Goal: Communication & Community: Answer question/provide support

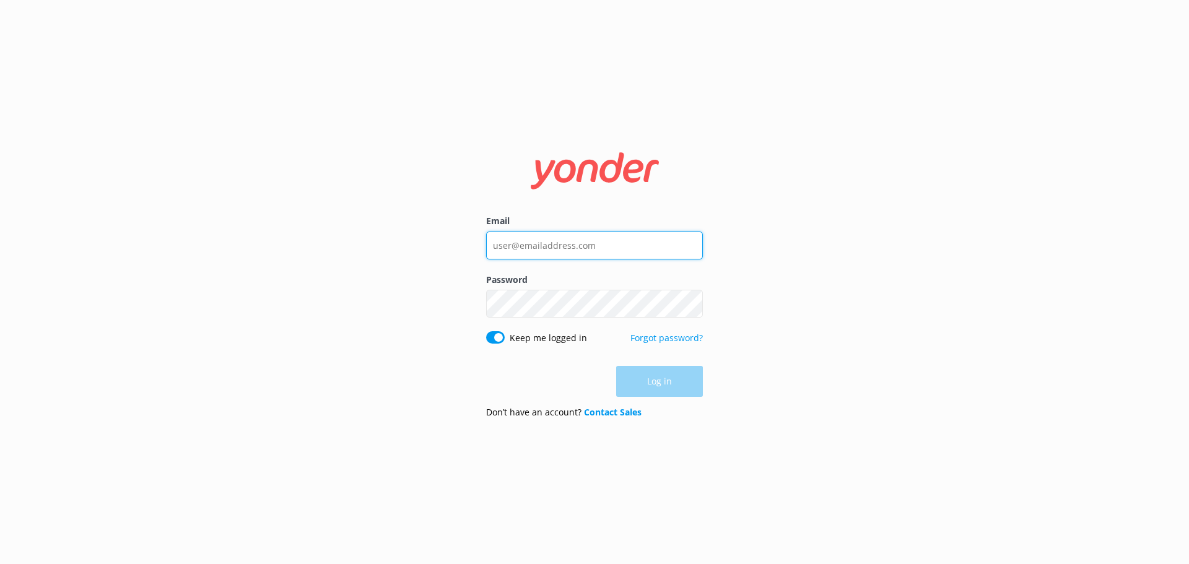
type input "[EMAIL_ADDRESS][DOMAIN_NAME]"
click at [661, 382] on div "Log in" at bounding box center [594, 381] width 217 height 31
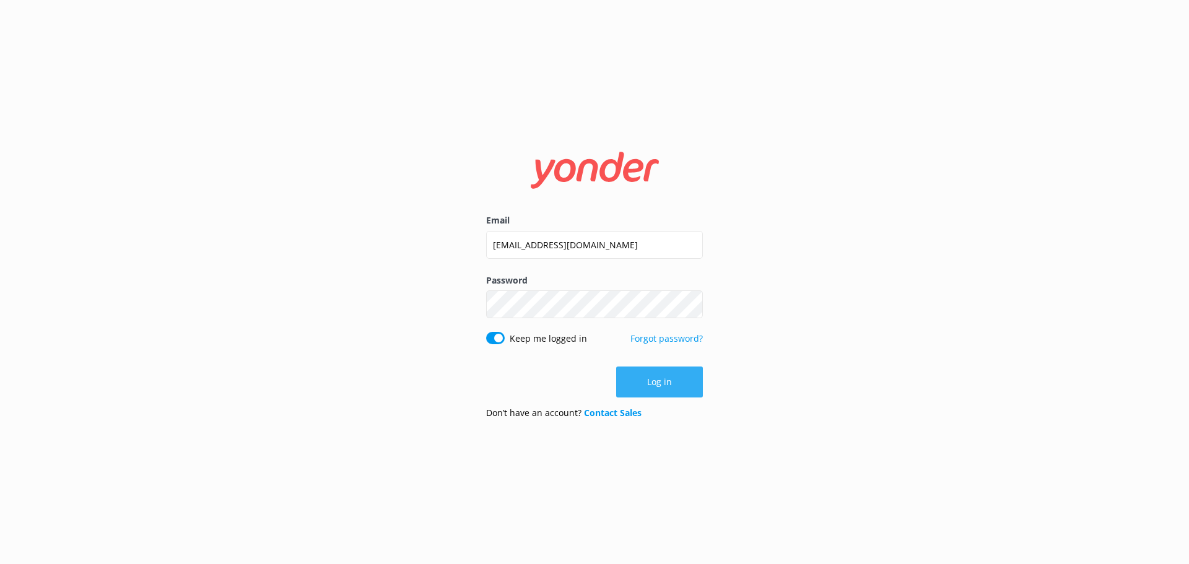
click at [646, 390] on button "Log in" at bounding box center [659, 382] width 87 height 31
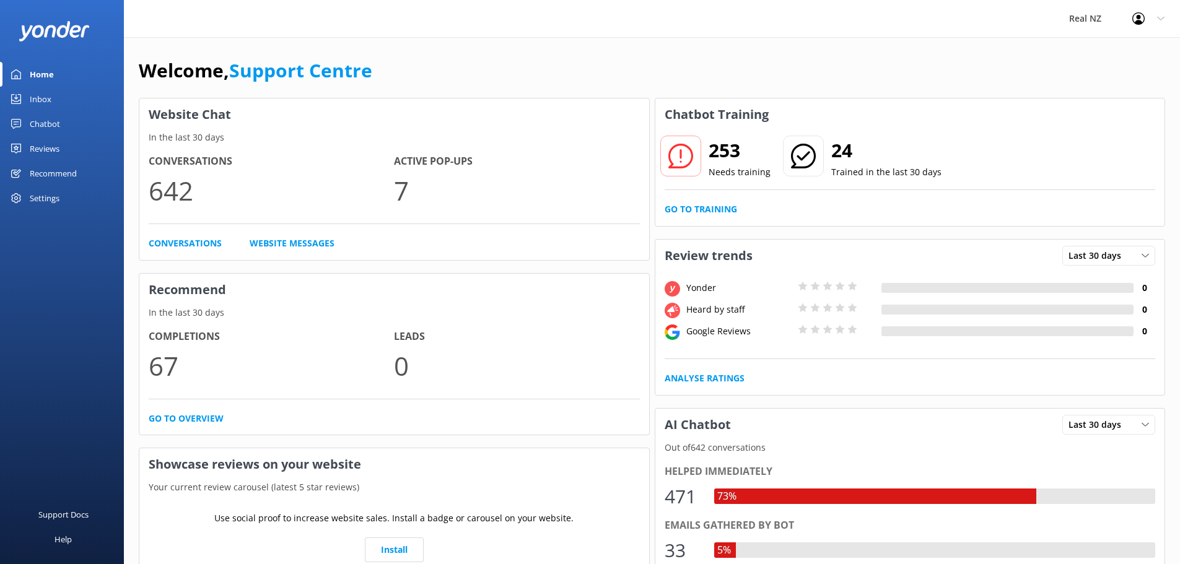
click at [45, 117] on div "Chatbot" at bounding box center [45, 123] width 30 height 25
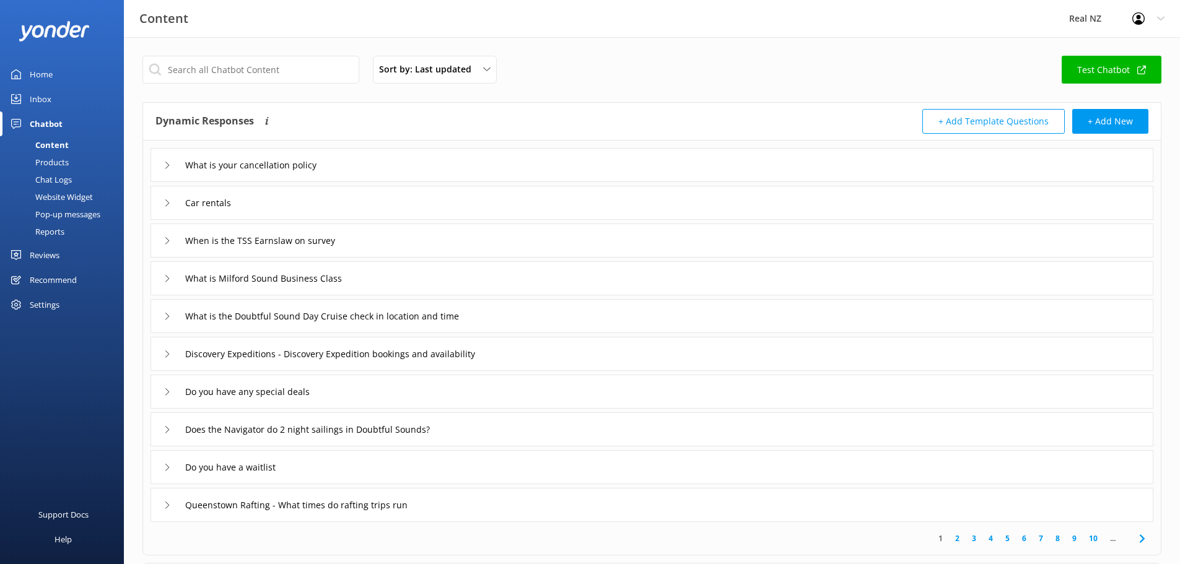
click at [59, 180] on div "Chat Logs" at bounding box center [39, 179] width 64 height 17
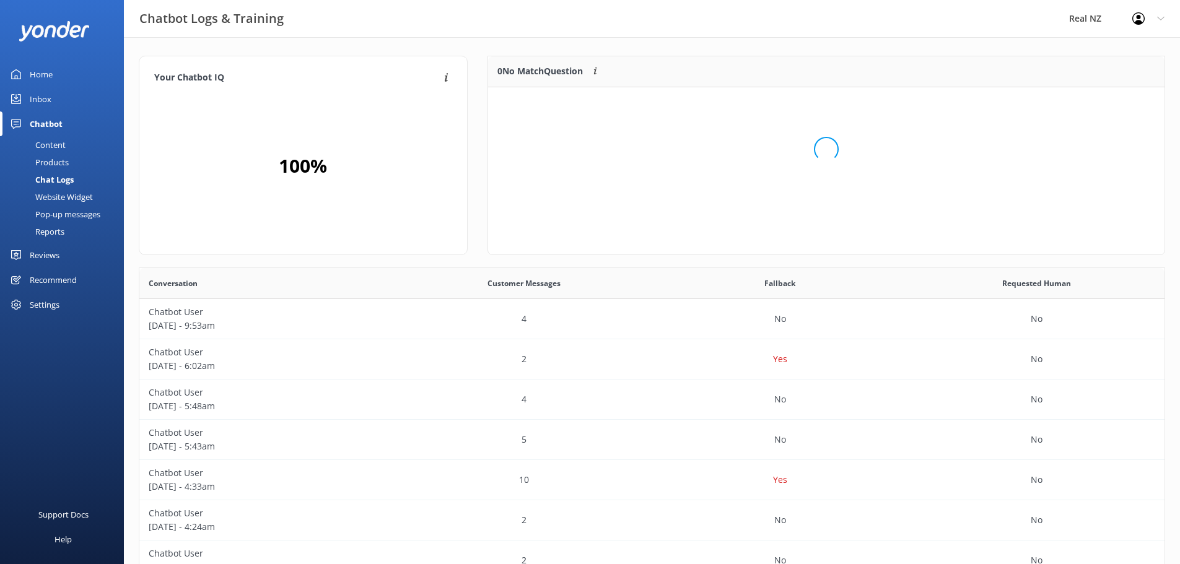
scroll to position [146, 667]
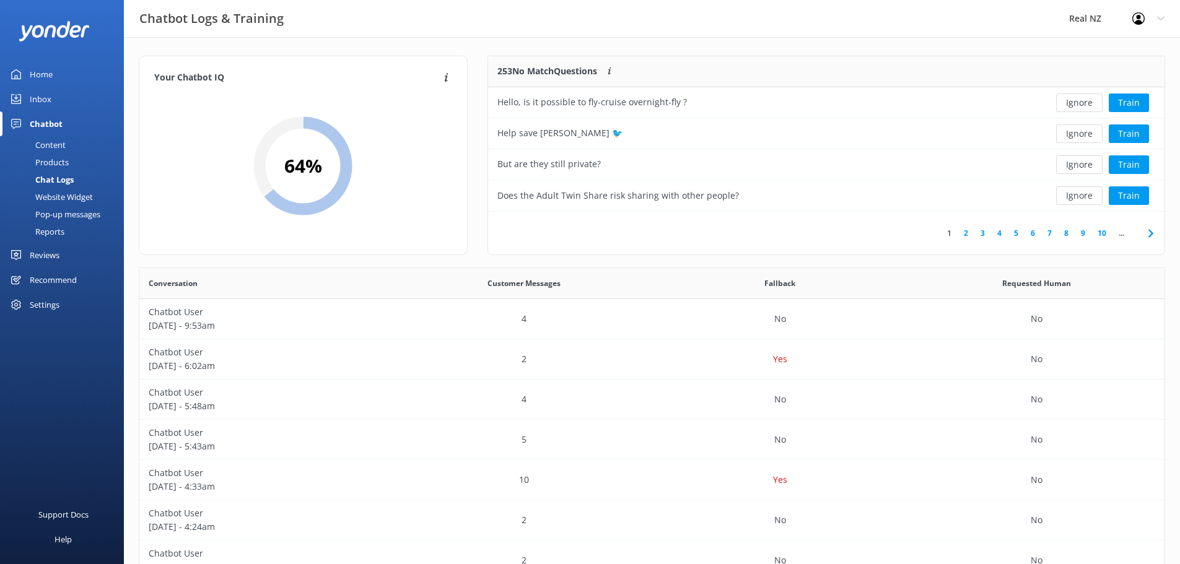
click at [58, 198] on div "Website Widget" at bounding box center [49, 196] width 85 height 17
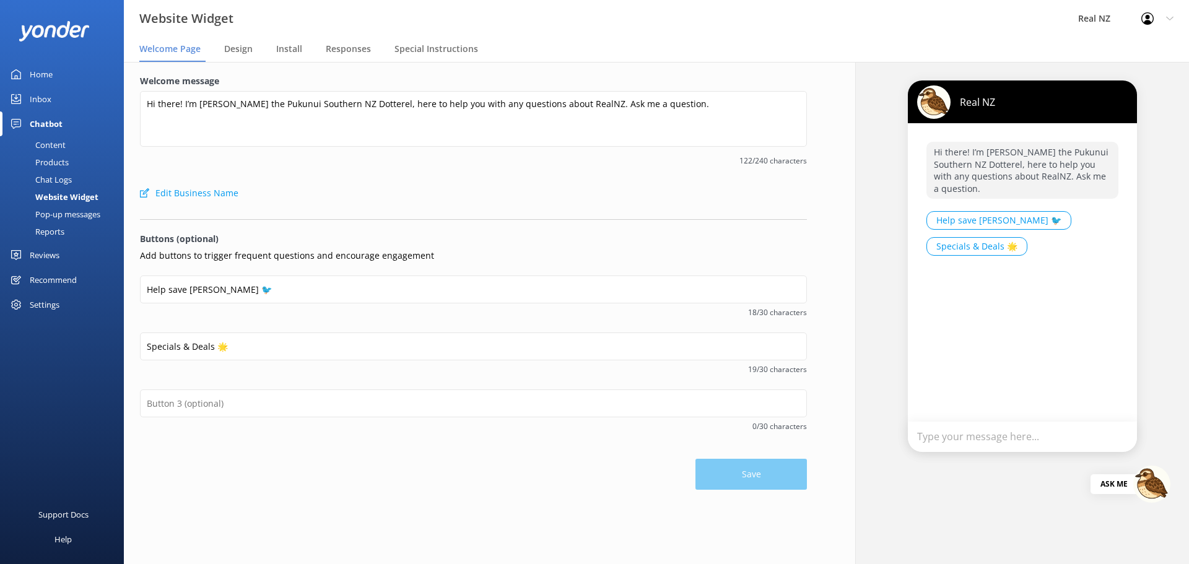
click at [56, 177] on div "Chat Logs" at bounding box center [39, 179] width 64 height 17
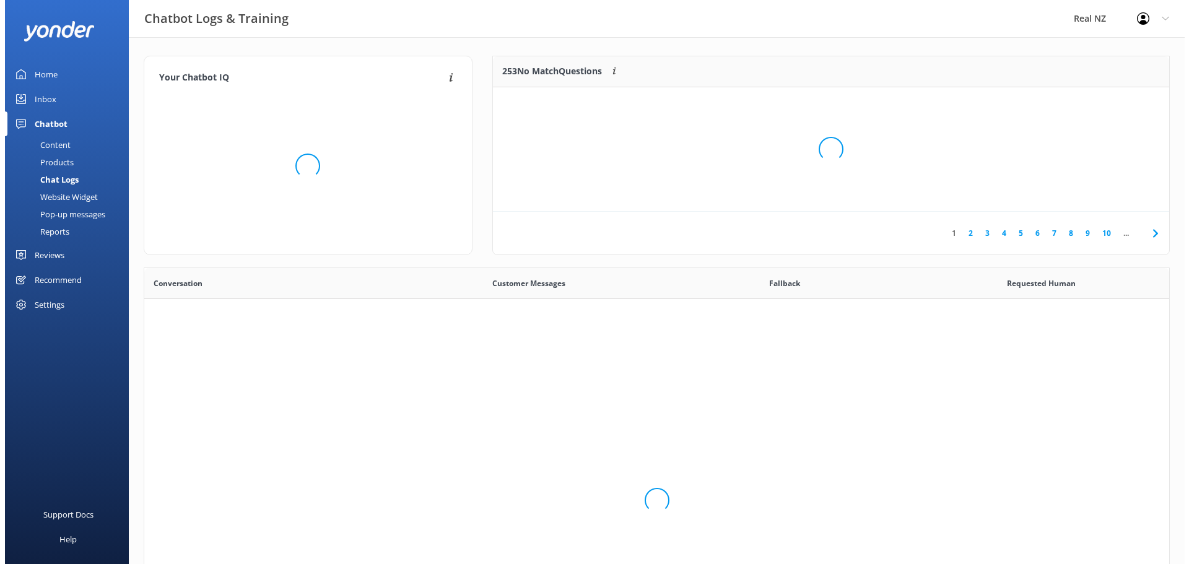
scroll to position [425, 1016]
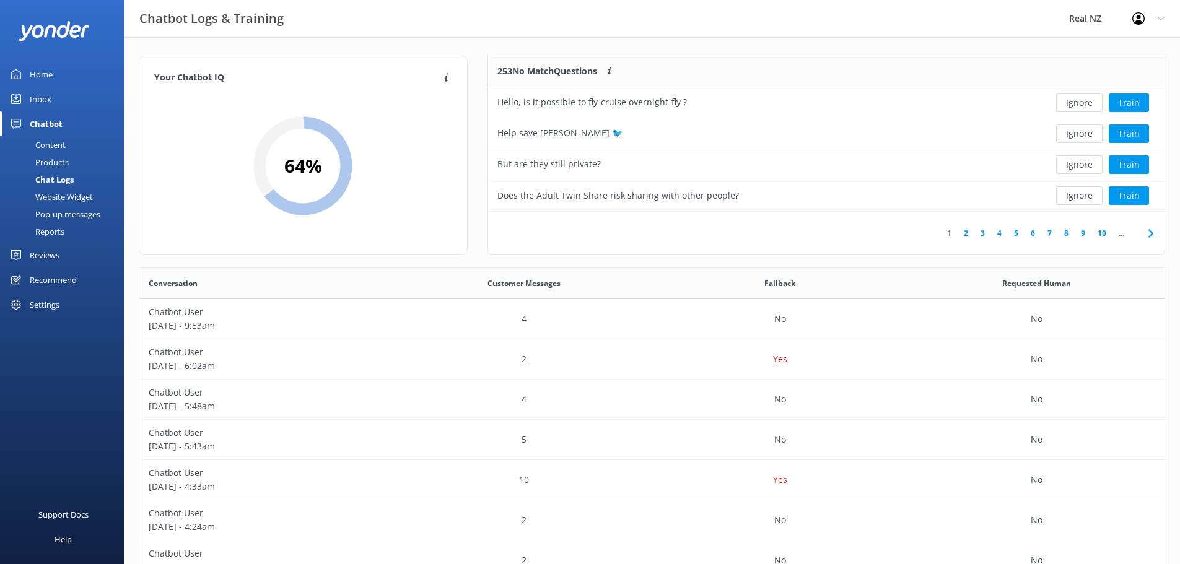
click at [55, 209] on div "Pop-up messages" at bounding box center [53, 214] width 93 height 17
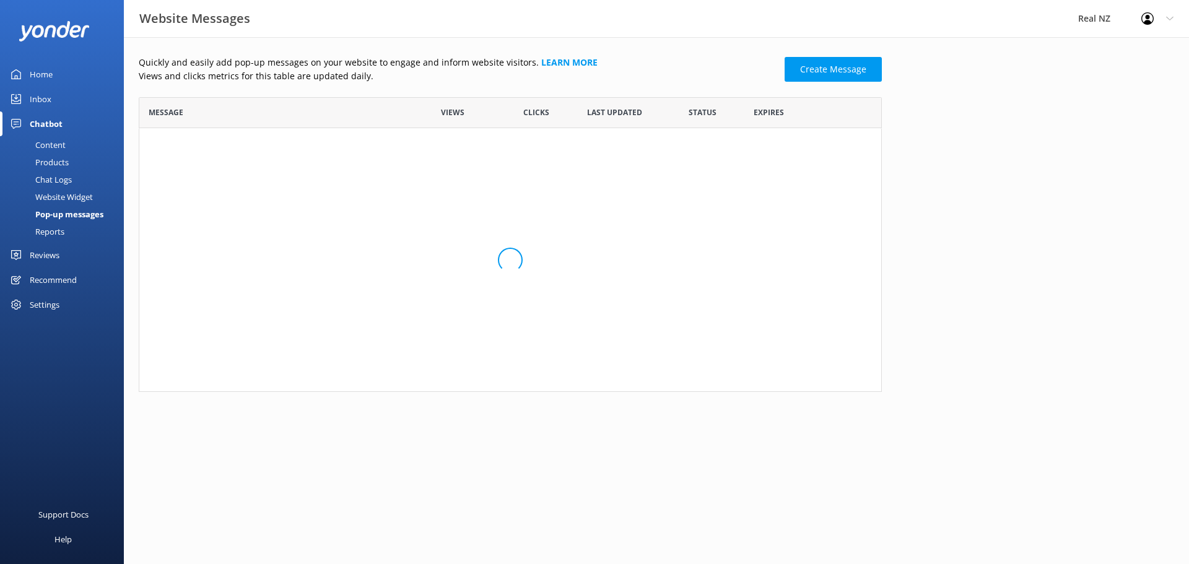
scroll to position [1602, 734]
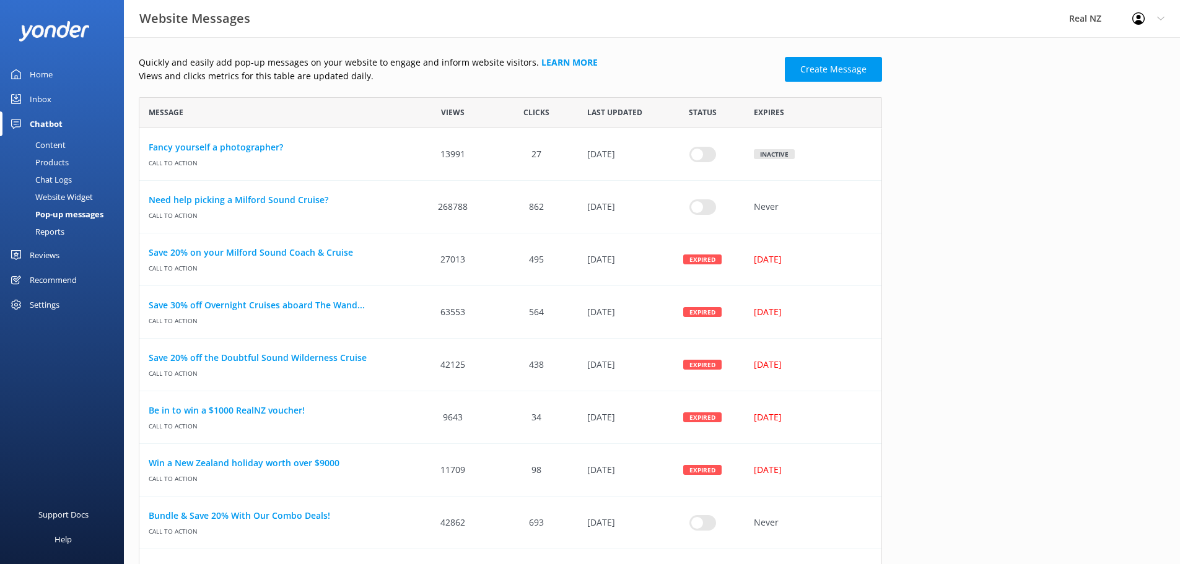
click at [36, 69] on div "Home" at bounding box center [41, 74] width 23 height 25
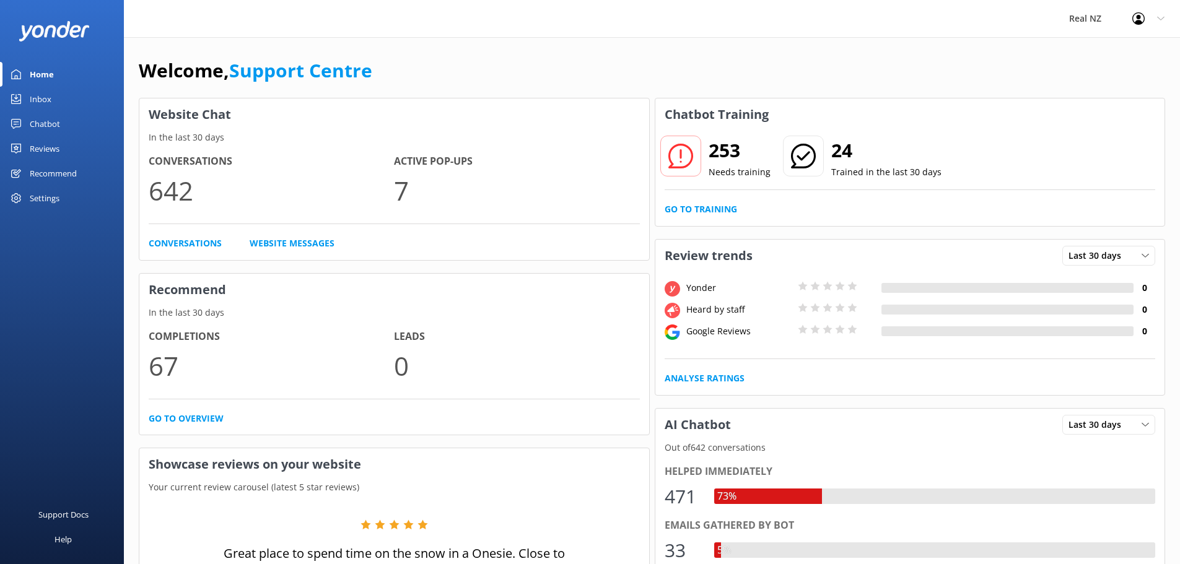
click at [36, 95] on div "Inbox" at bounding box center [41, 99] width 22 height 25
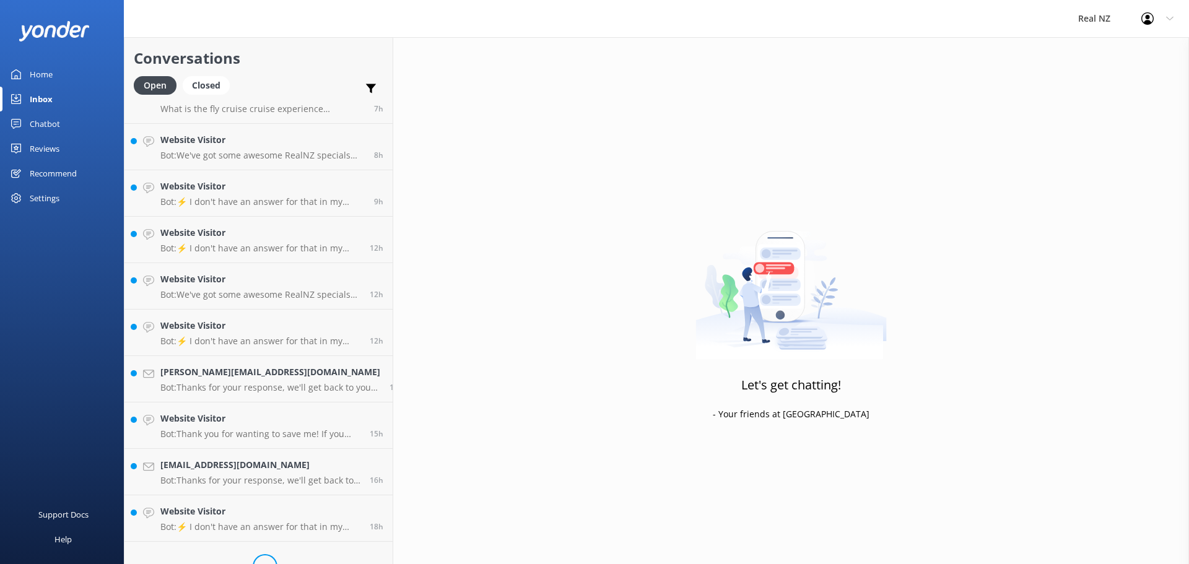
scroll to position [495, 0]
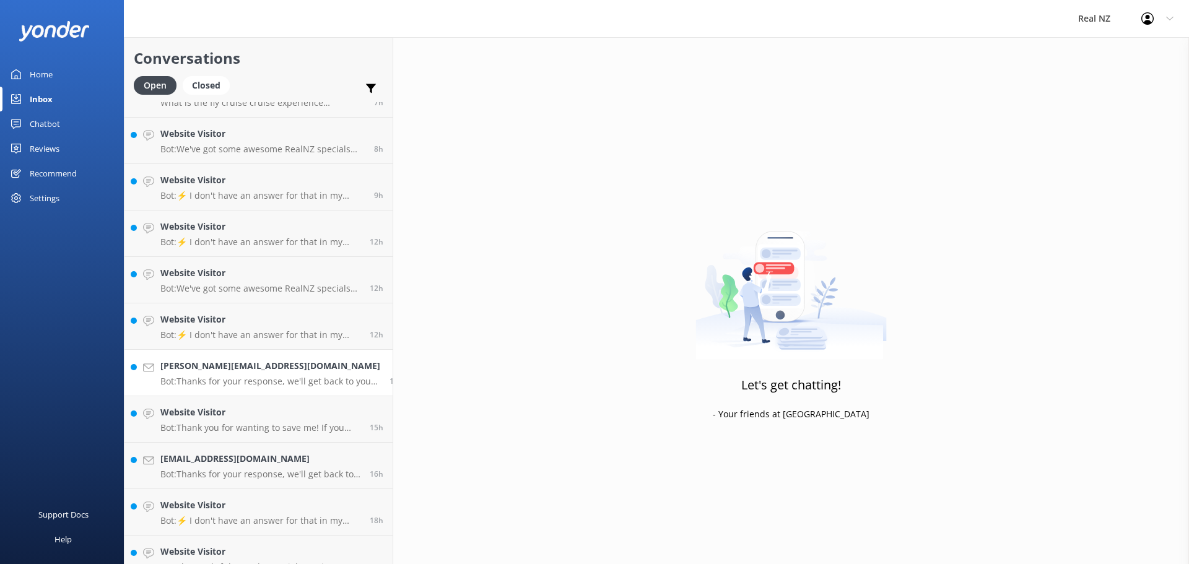
click at [230, 385] on p "Bot: Thanks for your response, we'll get back to you as soon as we can during o…" at bounding box center [270, 381] width 220 height 11
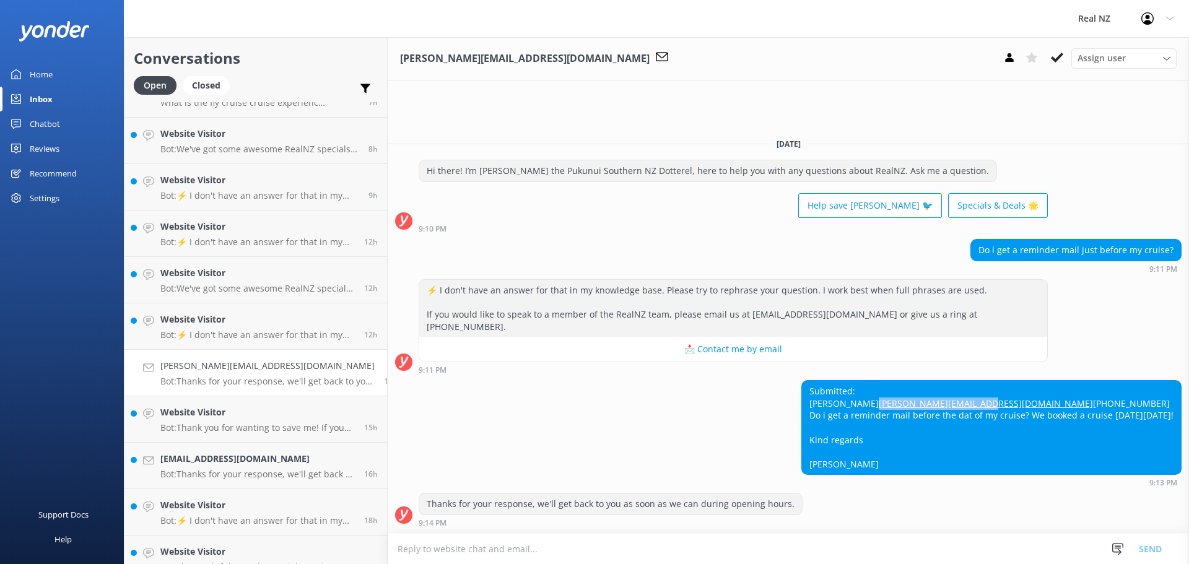
drag, startPoint x: 893, startPoint y: 388, endPoint x: 779, endPoint y: 393, distance: 114.7
click at [802, 393] on div "Submitted: [PERSON_NAME] [PERSON_NAME][EMAIL_ADDRESS][DOMAIN_NAME] [PHONE_NUMBE…" at bounding box center [991, 428] width 379 height 94
copy link "[PERSON_NAME][EMAIL_ADDRESS][DOMAIN_NAME]"
click at [405, 556] on textarea at bounding box center [788, 549] width 801 height 30
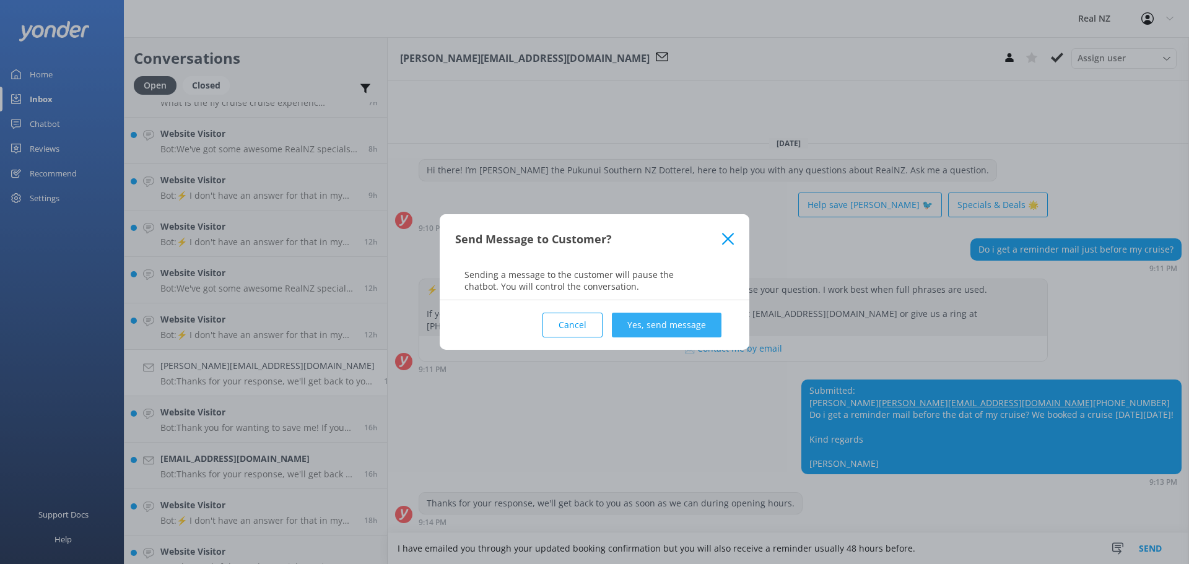
type textarea "I have emailed you through your updated booking confirmation but you will also …"
click at [689, 329] on button "Yes, send message" at bounding box center [667, 325] width 110 height 25
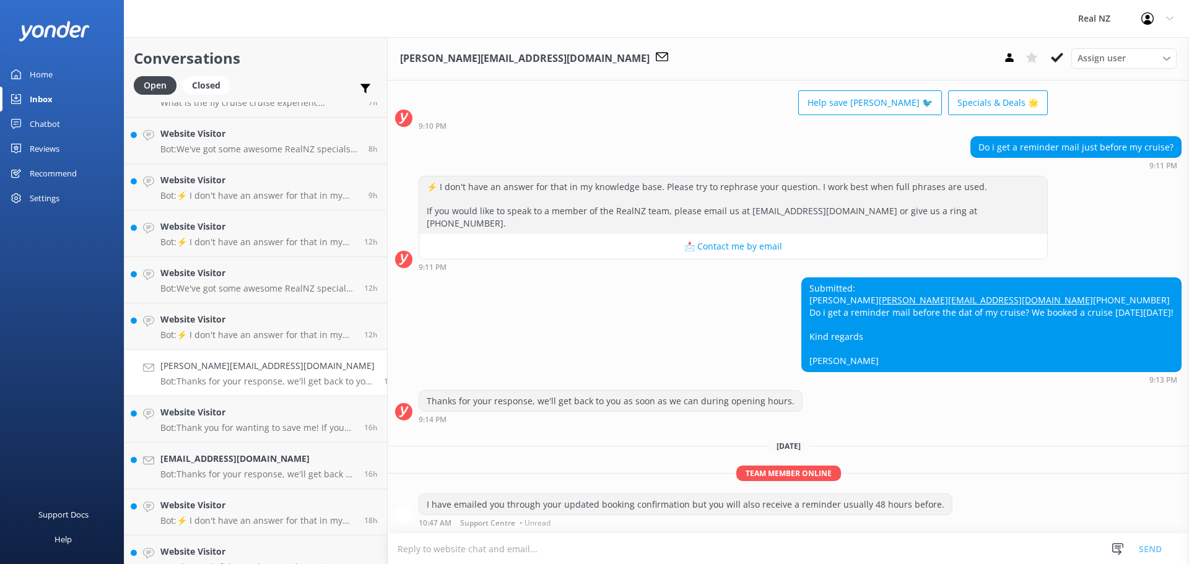
scroll to position [69, 0]
click at [214, 466] on div "[EMAIL_ADDRESS][DOMAIN_NAME] Bot: Thanks for your response, we'll get back to y…" at bounding box center [257, 465] width 194 height 27
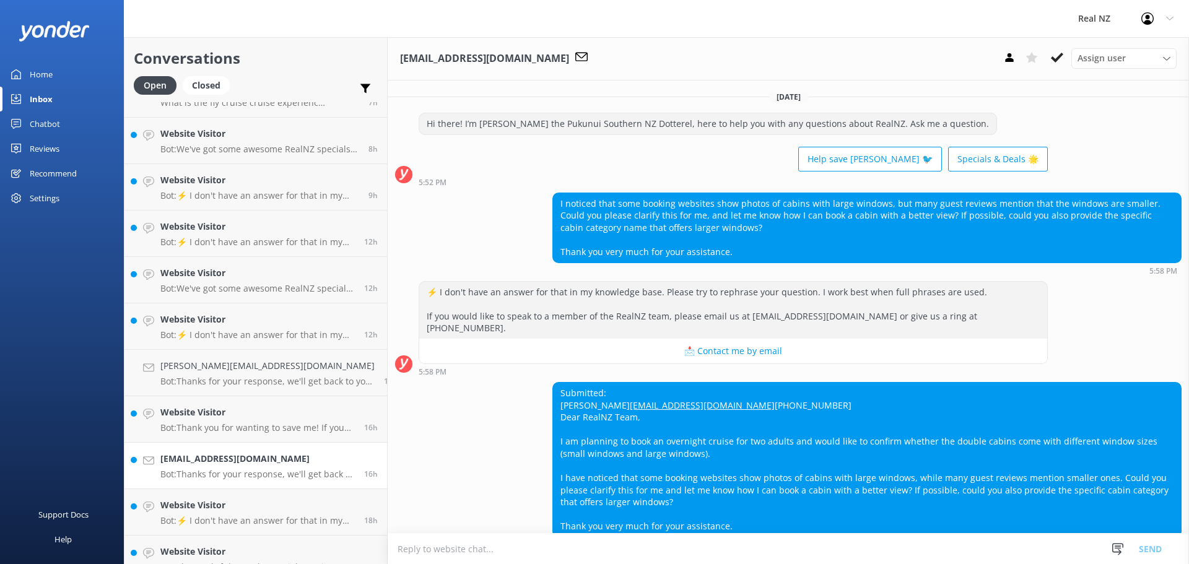
scroll to position [74, 0]
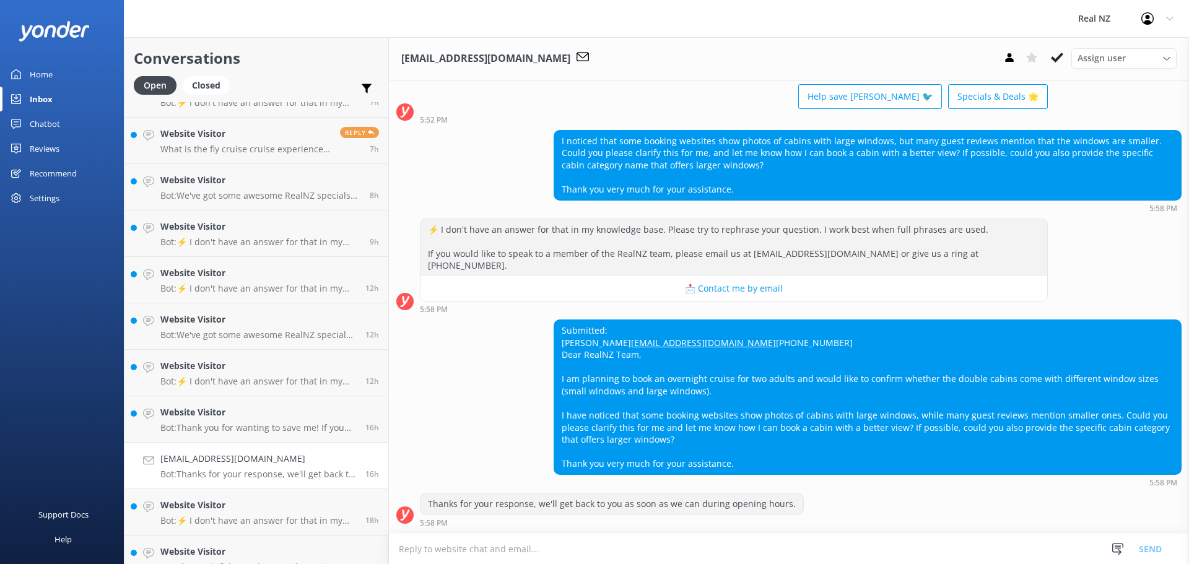
click at [452, 551] on textarea at bounding box center [789, 549] width 800 height 30
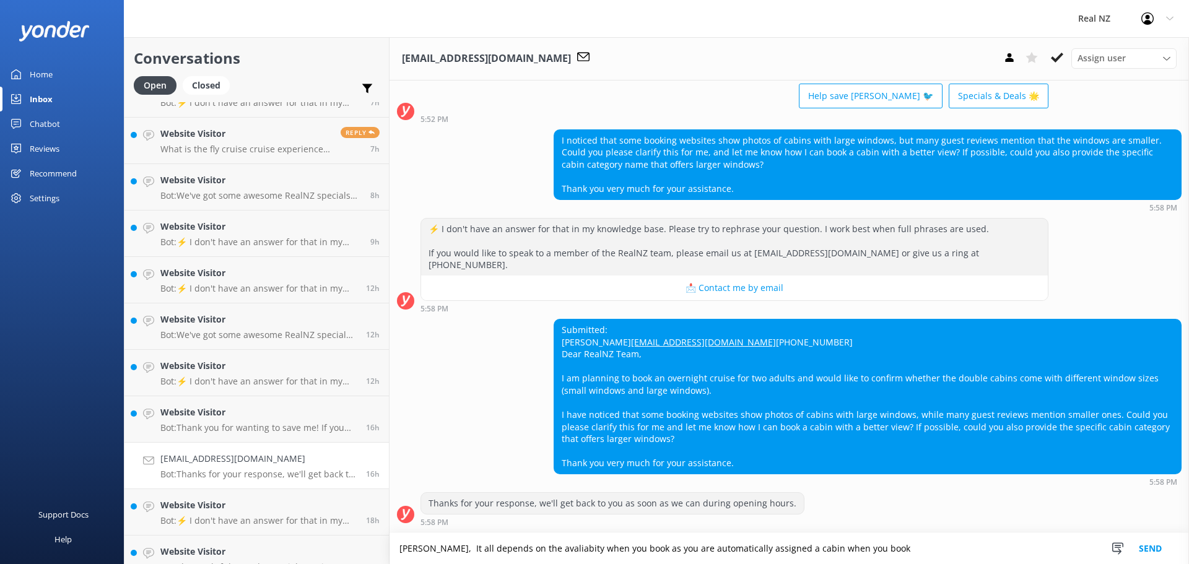
drag, startPoint x: 862, startPoint y: 544, endPoint x: 786, endPoint y: 553, distance: 76.1
click at [786, 553] on textarea "[PERSON_NAME], It all depends on the avaliabity when you book as you are automa…" at bounding box center [790, 548] width 800 height 31
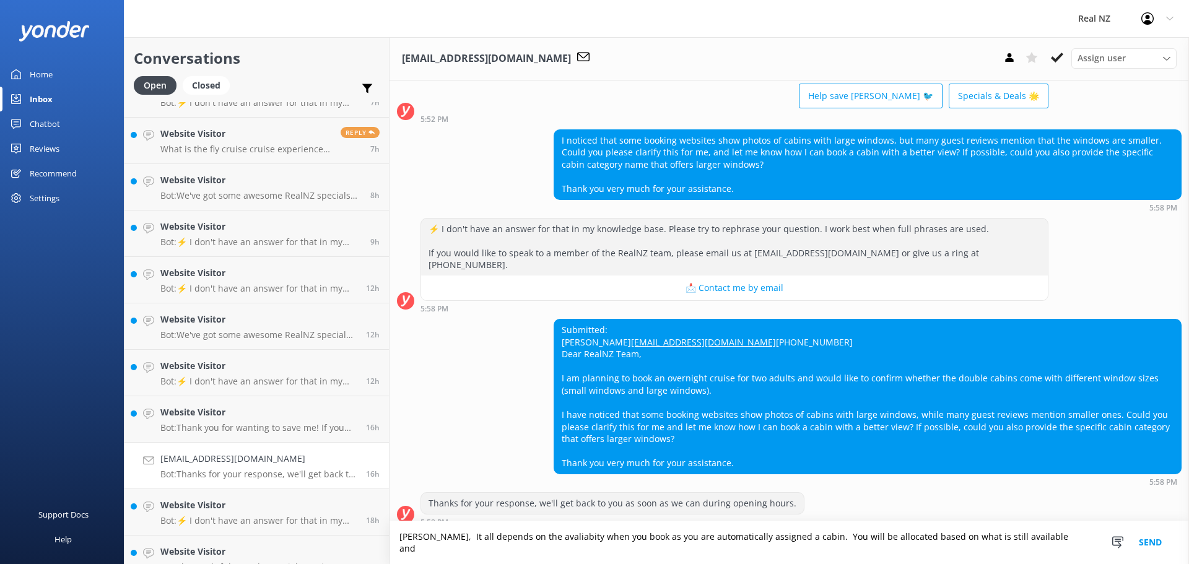
click at [1053, 543] on textarea "[PERSON_NAME], It all depends on the avaliabity when you book as you are automa…" at bounding box center [790, 542] width 800 height 43
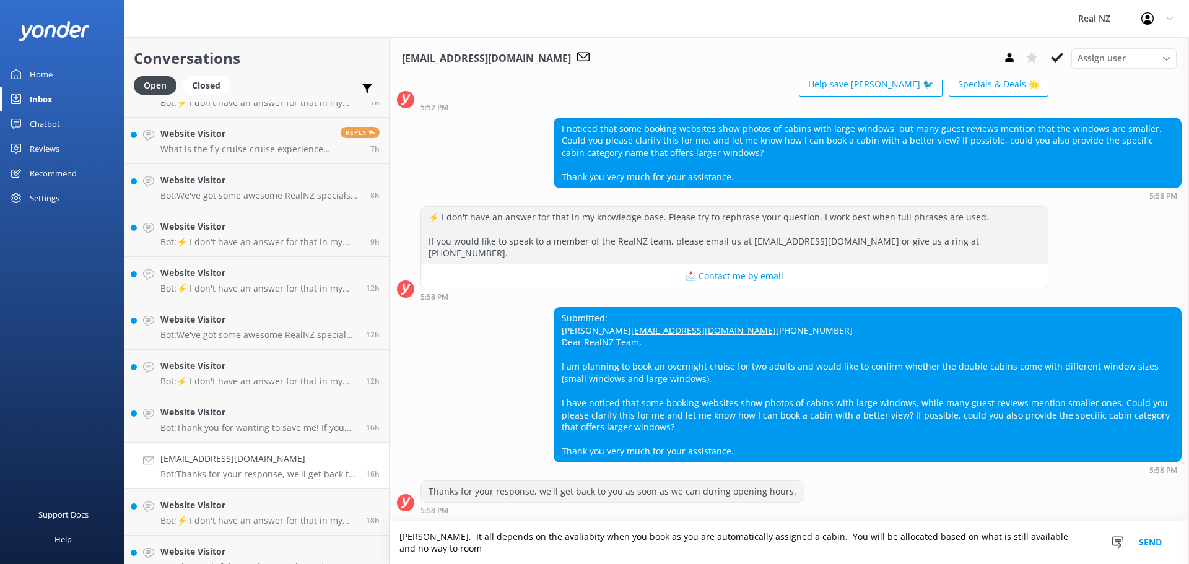
scroll to position [87, 0]
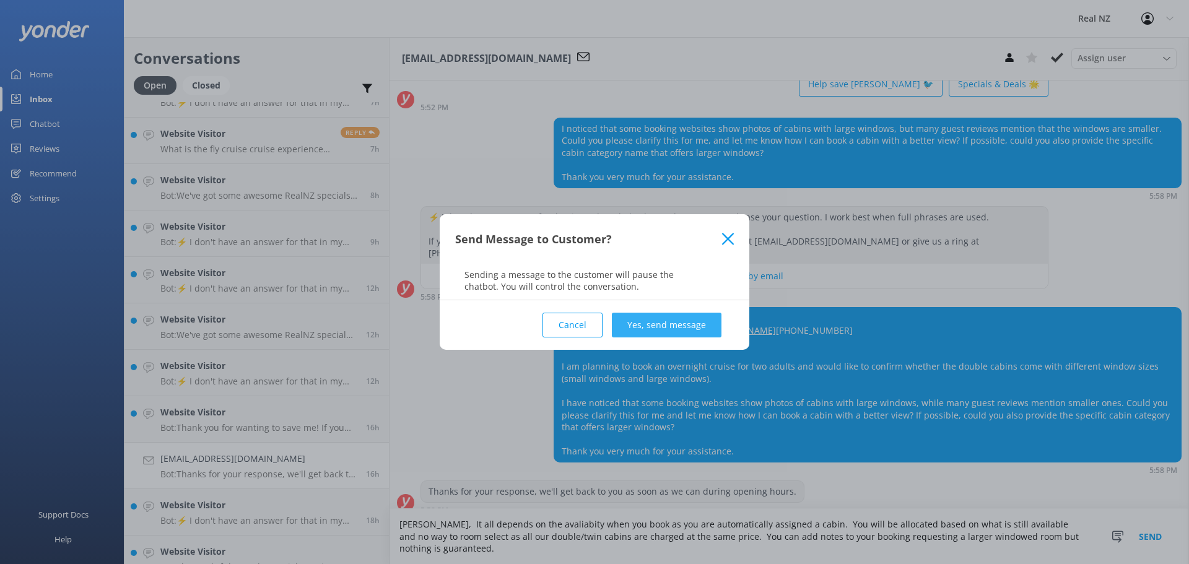
type textarea "[PERSON_NAME], It all depends on the avaliabity when you book as you are automa…"
drag, startPoint x: 653, startPoint y: 323, endPoint x: 310, endPoint y: 387, distance: 349.1
click at [653, 322] on button "Yes, send message" at bounding box center [667, 325] width 110 height 25
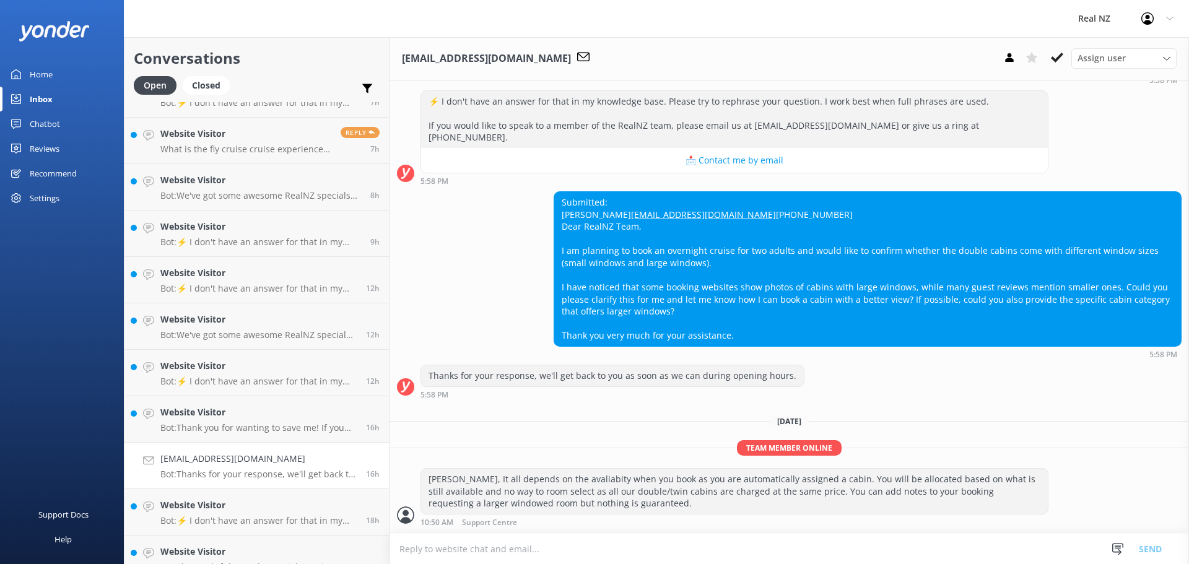
scroll to position [203, 0]
